Goal: Check status

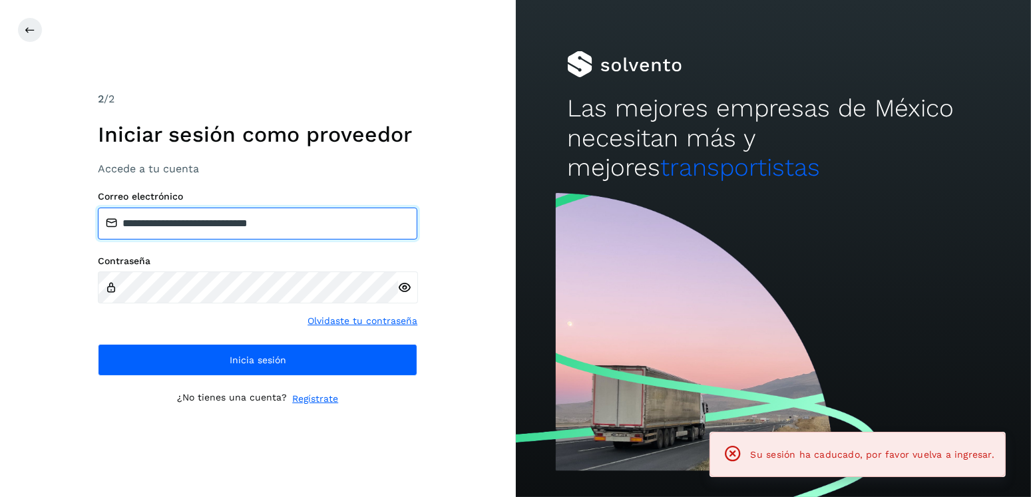
drag, startPoint x: 342, startPoint y: 215, endPoint x: 195, endPoint y: 226, distance: 146.9
click at [195, 226] on input "**********" at bounding box center [258, 224] width 320 height 32
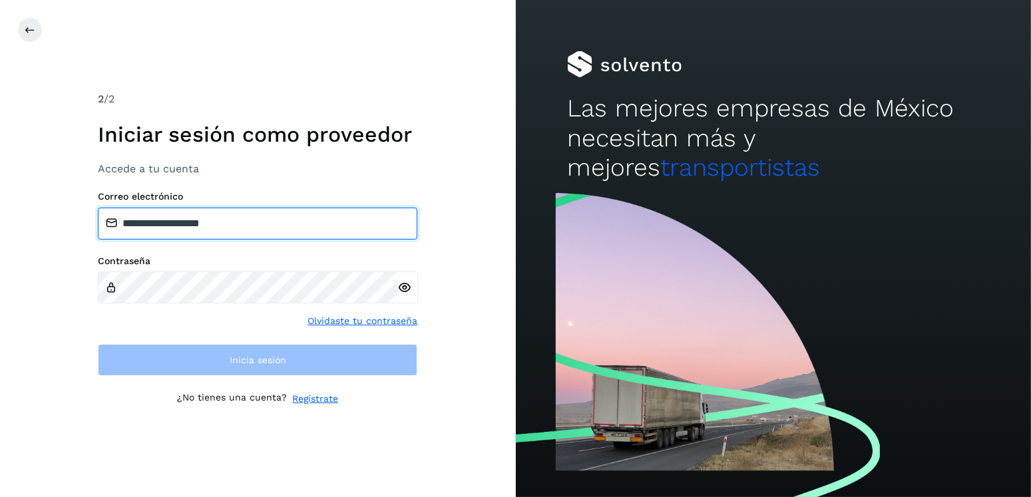
type input "**********"
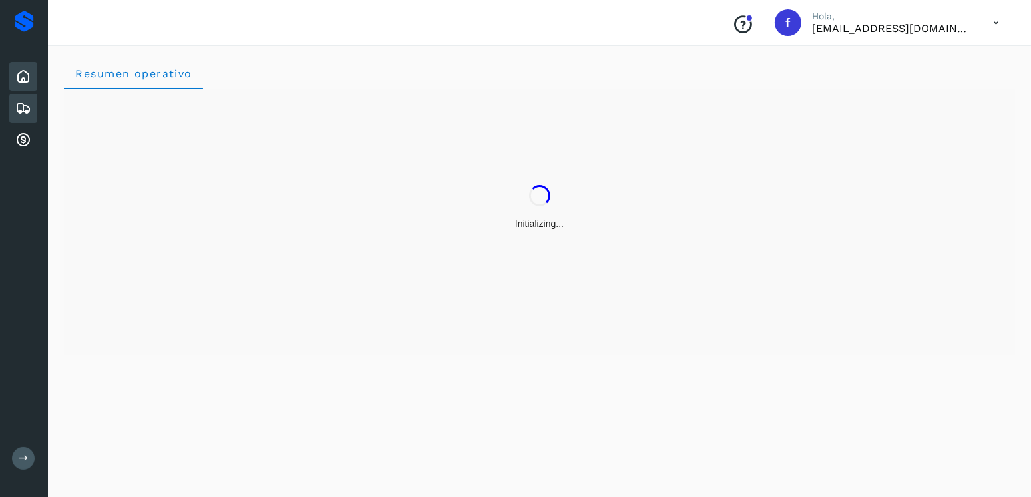
click at [33, 111] on div "Embarques" at bounding box center [23, 108] width 28 height 29
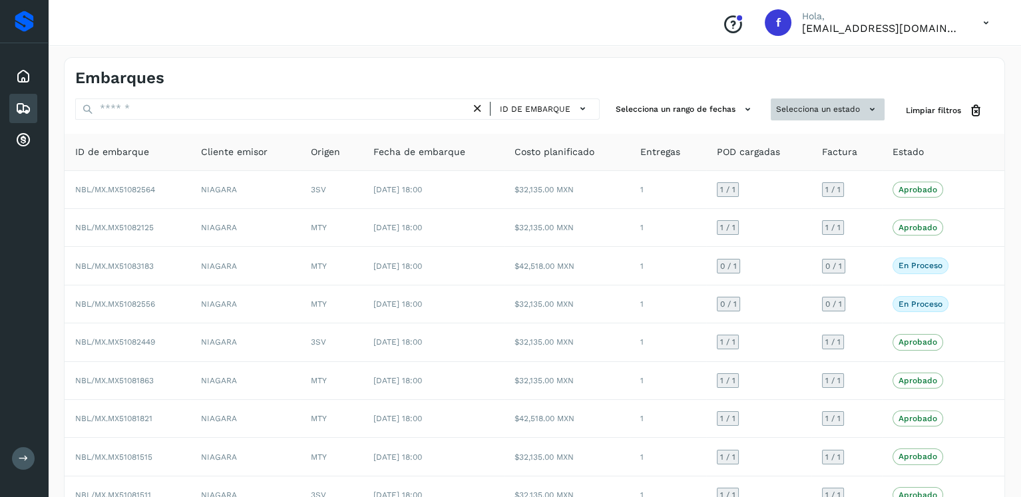
click at [836, 107] on button "Selecciona un estado" at bounding box center [828, 110] width 114 height 22
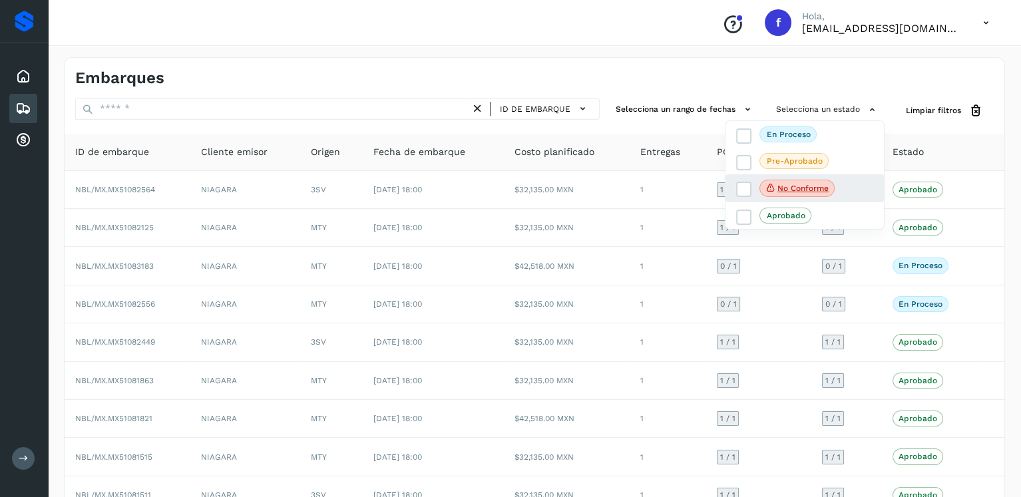
click at [732, 186] on div "No conforme" at bounding box center [805, 188] width 158 height 28
click at [734, 187] on div "No conforme" at bounding box center [805, 188] width 158 height 28
click at [737, 187] on span at bounding box center [743, 189] width 15 height 15
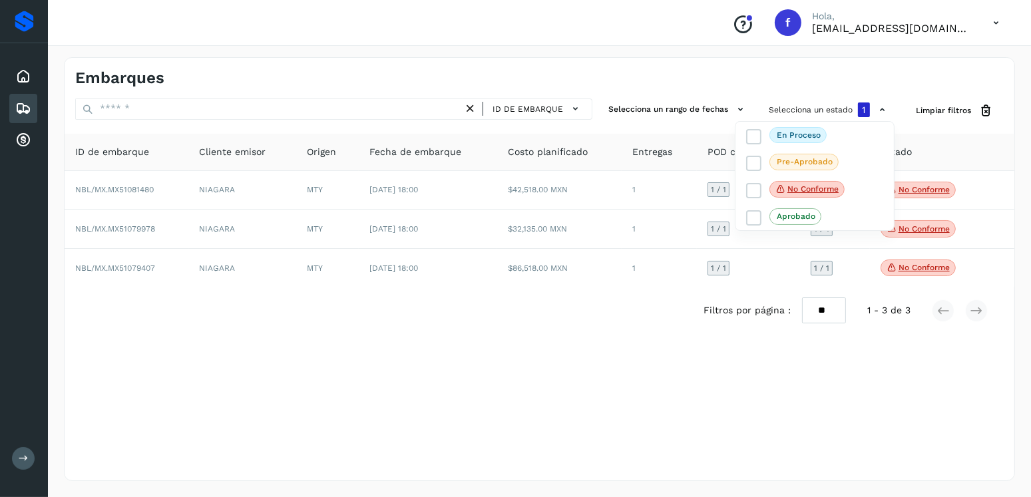
click at [601, 322] on div at bounding box center [515, 248] width 1031 height 497
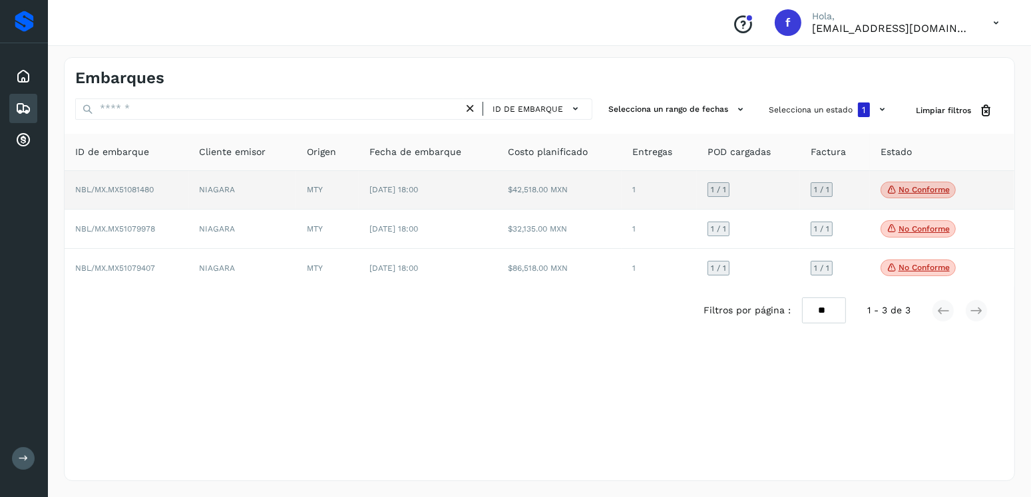
click at [907, 192] on p "No conforme" at bounding box center [924, 189] width 51 height 9
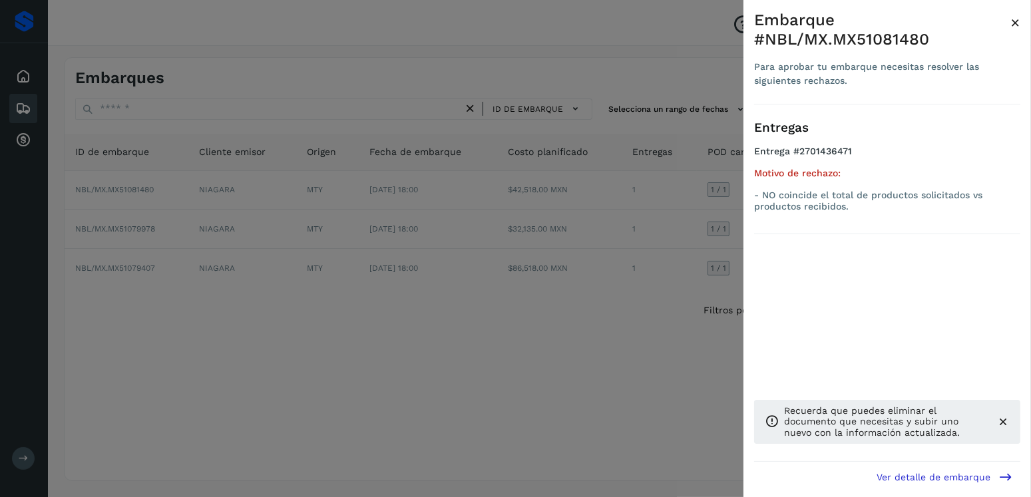
click at [364, 174] on div at bounding box center [515, 248] width 1031 height 497
